Goal: Find specific page/section

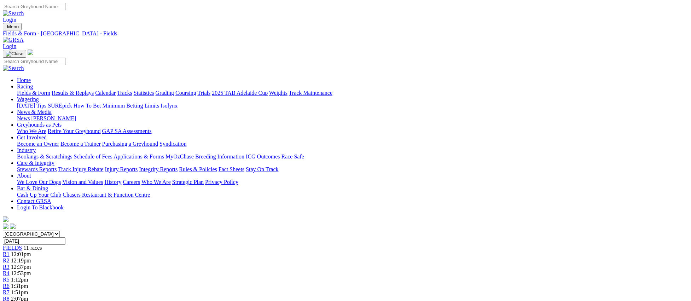
click at [60, 231] on select "South Australia New South Wales Northern Territory Queensland Tasmania Victoria…" at bounding box center [31, 234] width 57 height 7
select select "NSW"
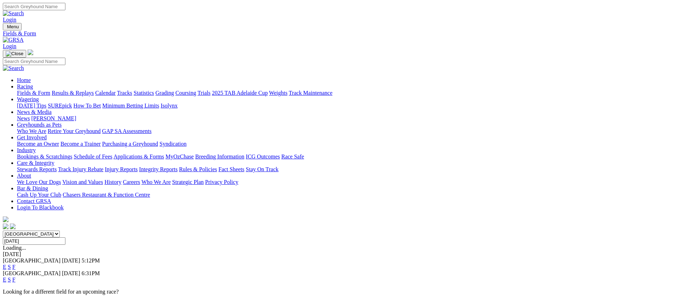
click at [16, 277] on link "F" at bounding box center [13, 280] width 3 height 6
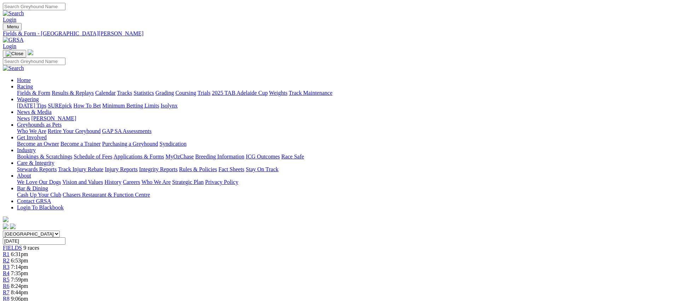
click at [50, 90] on link "Fields & Form" at bounding box center [33, 93] width 33 height 6
